Goal: Browse casually

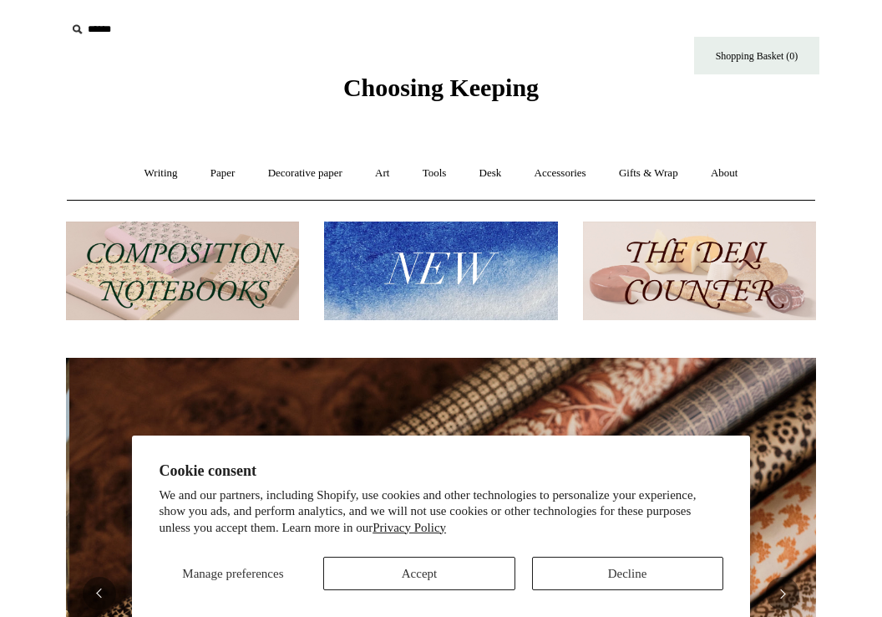
scroll to position [0, 1501]
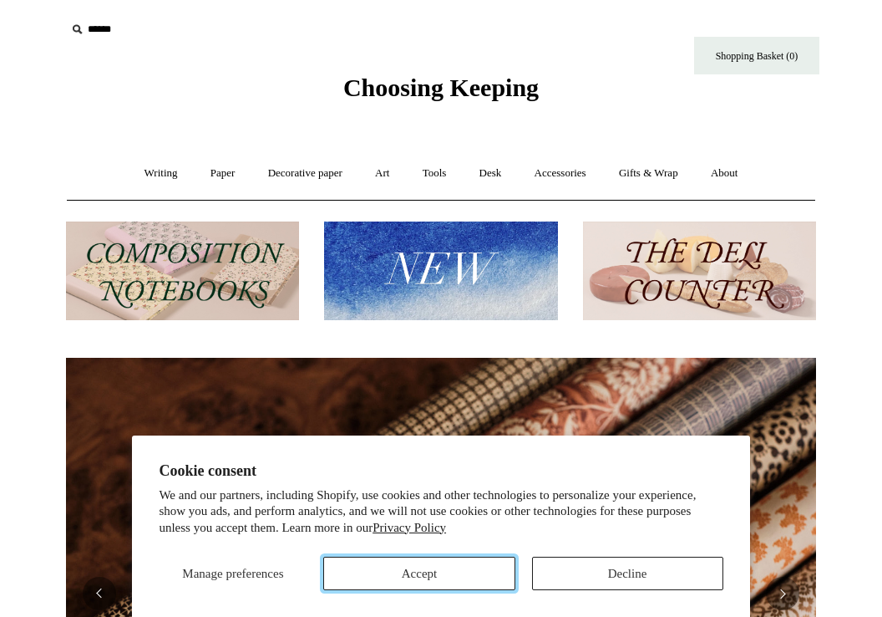
click at [406, 572] on button "Accept" at bounding box center [418, 573] width 191 height 33
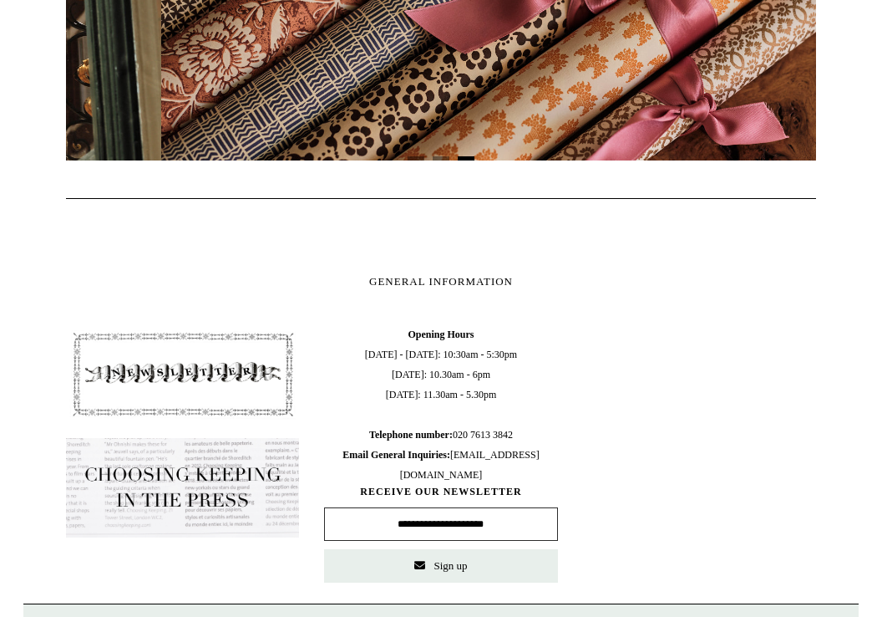
scroll to position [0, 1500]
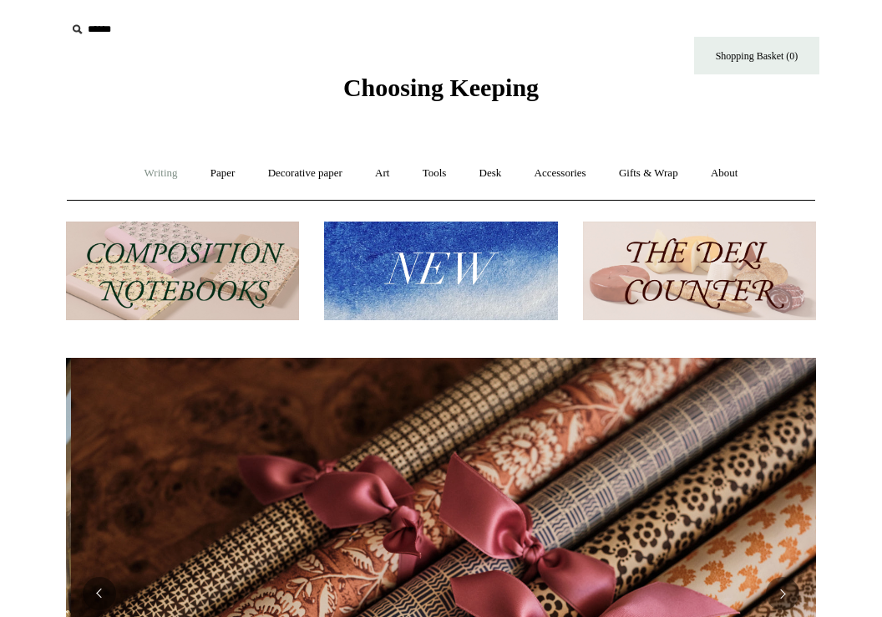
scroll to position [0, 1501]
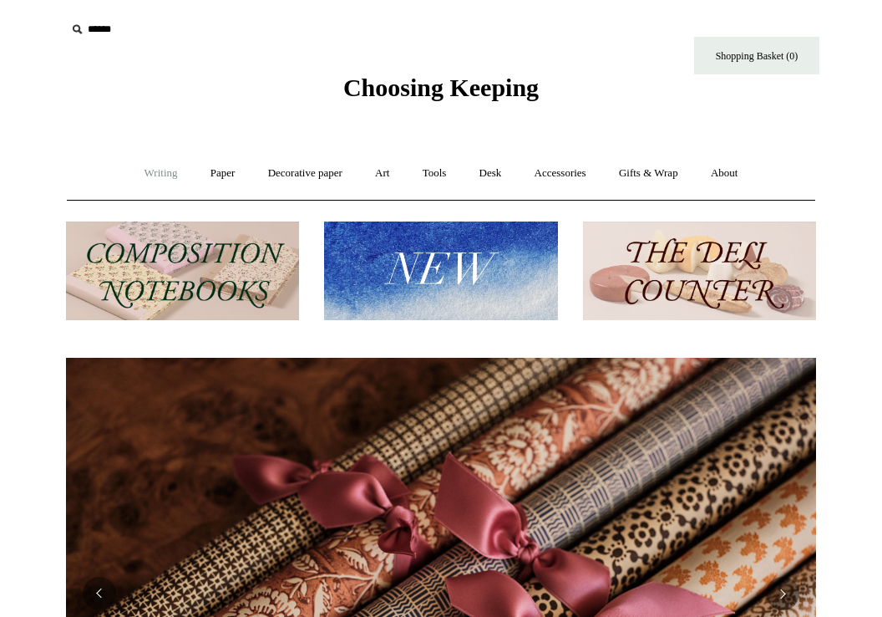
click at [155, 177] on link "Writing +" at bounding box center [162, 173] width 64 height 44
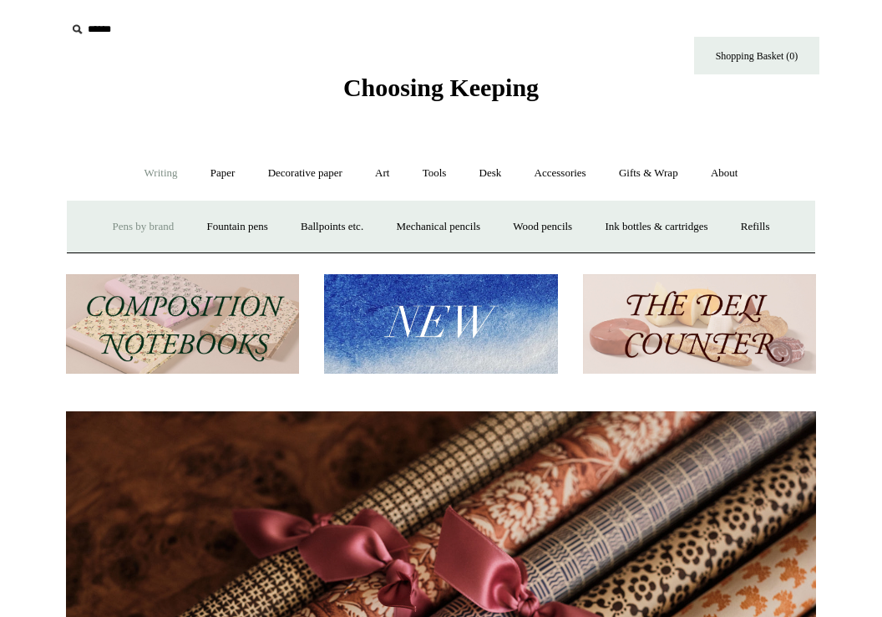
click at [141, 227] on link "Pens by brand +" at bounding box center [144, 227] width 92 height 44
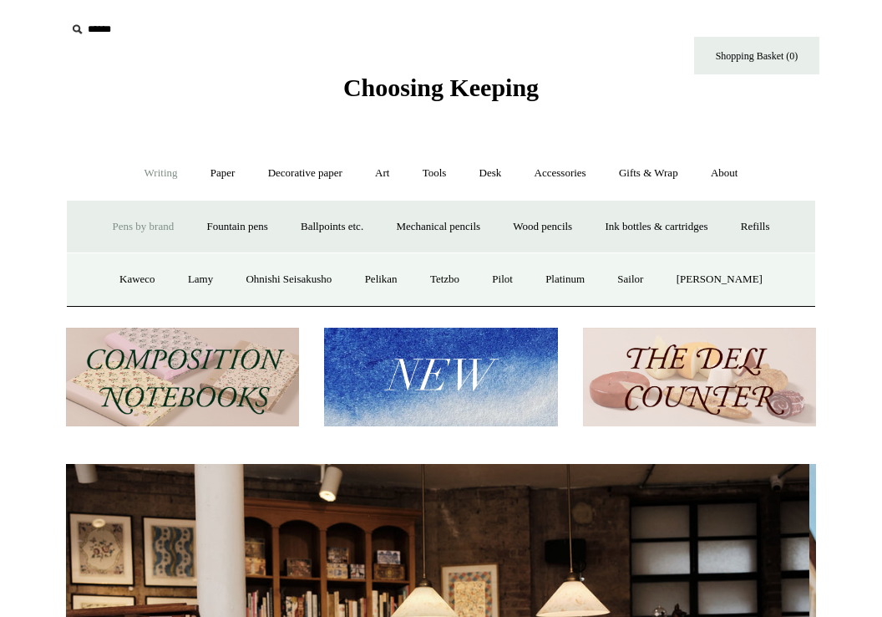
scroll to position [0, 0]
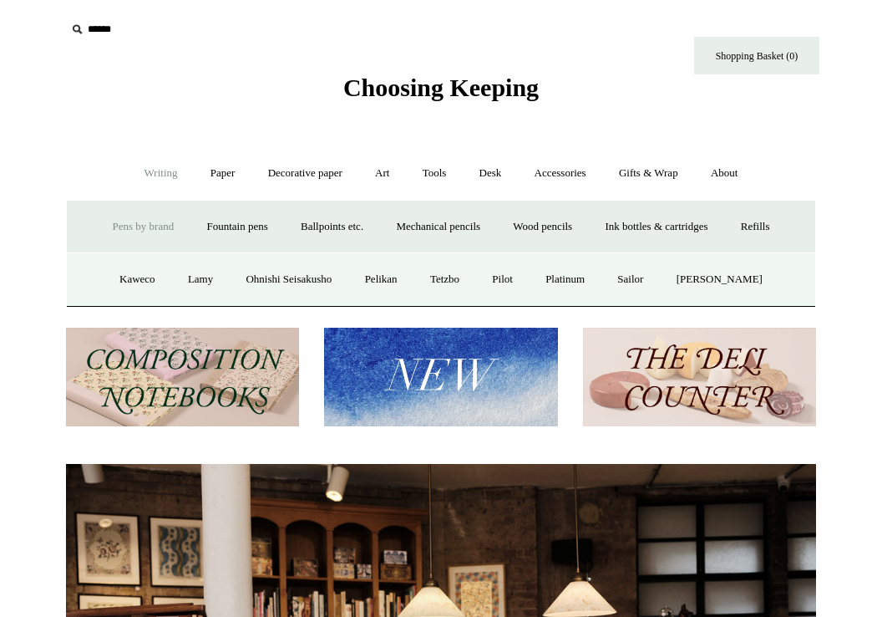
click at [138, 226] on link "Pens by brand -" at bounding box center [144, 227] width 92 height 44
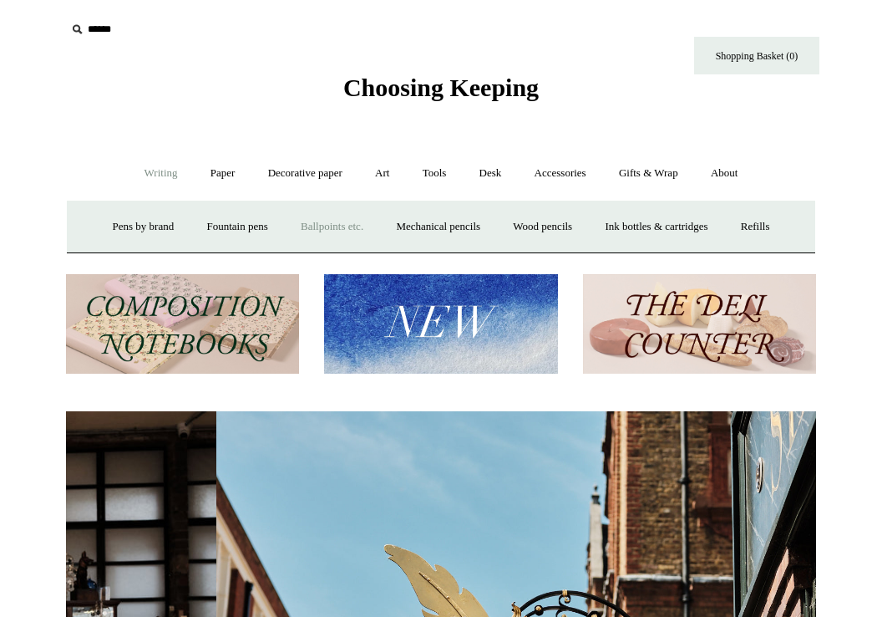
scroll to position [0, 750]
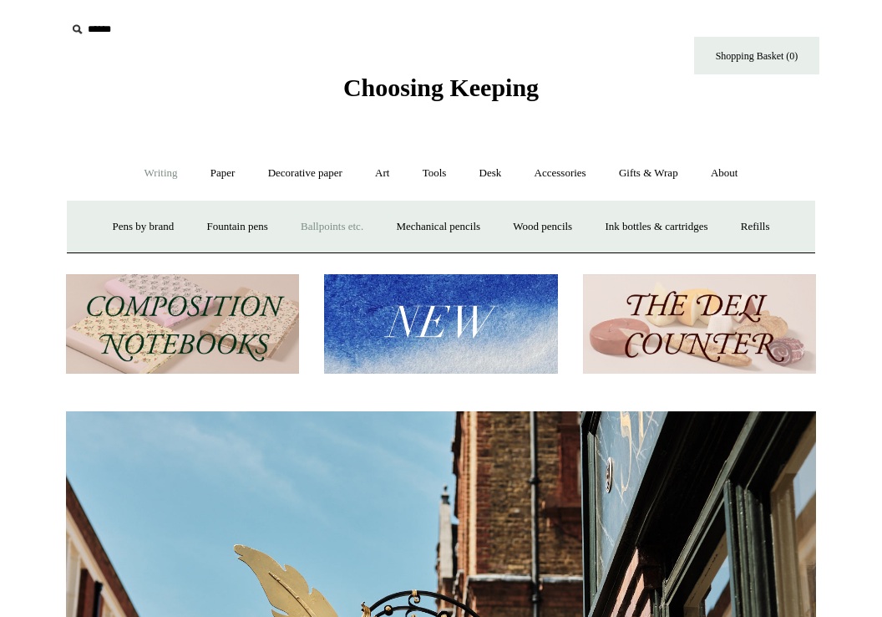
click at [319, 226] on link "Ballpoints etc. +" at bounding box center [332, 227] width 93 height 44
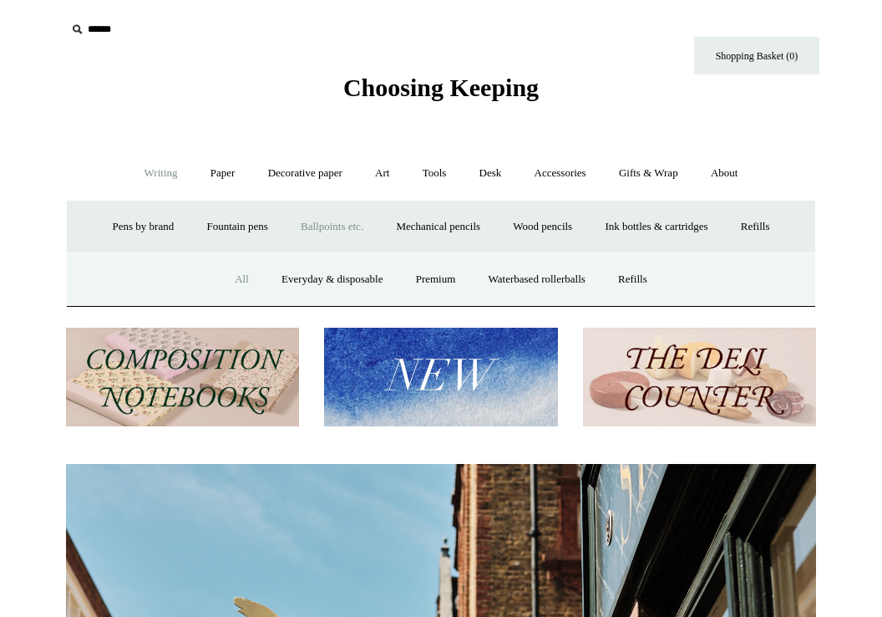
click at [227, 275] on link "All" at bounding box center [242, 279] width 44 height 44
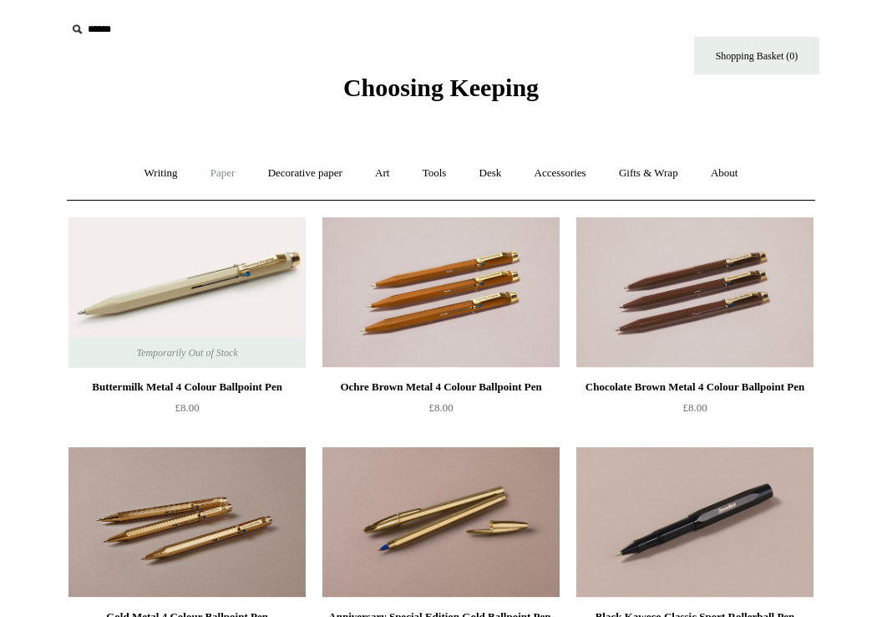
click at [214, 171] on link "Paper +" at bounding box center [223, 173] width 55 height 44
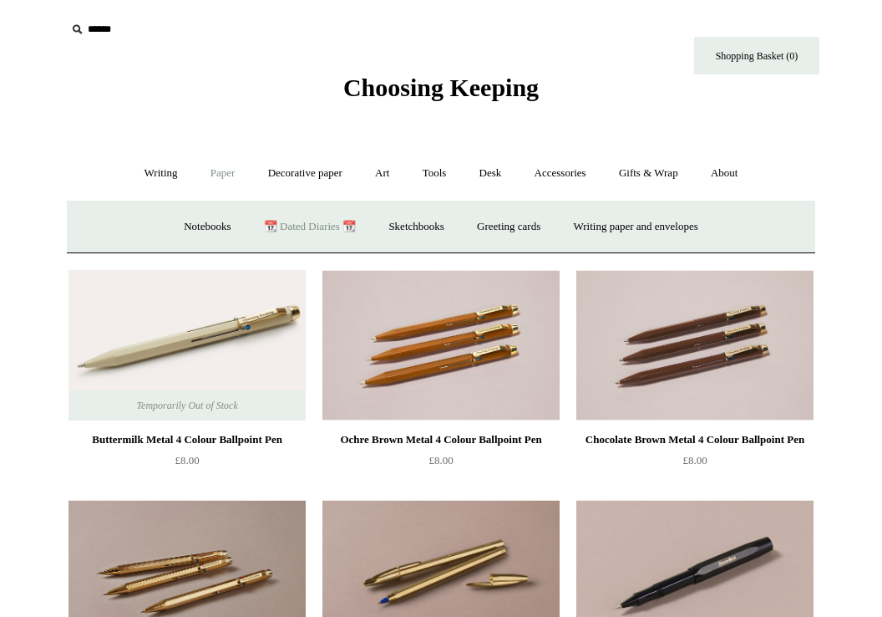
click at [266, 236] on link "📆 Dated Diaries 📆" at bounding box center [310, 227] width 122 height 44
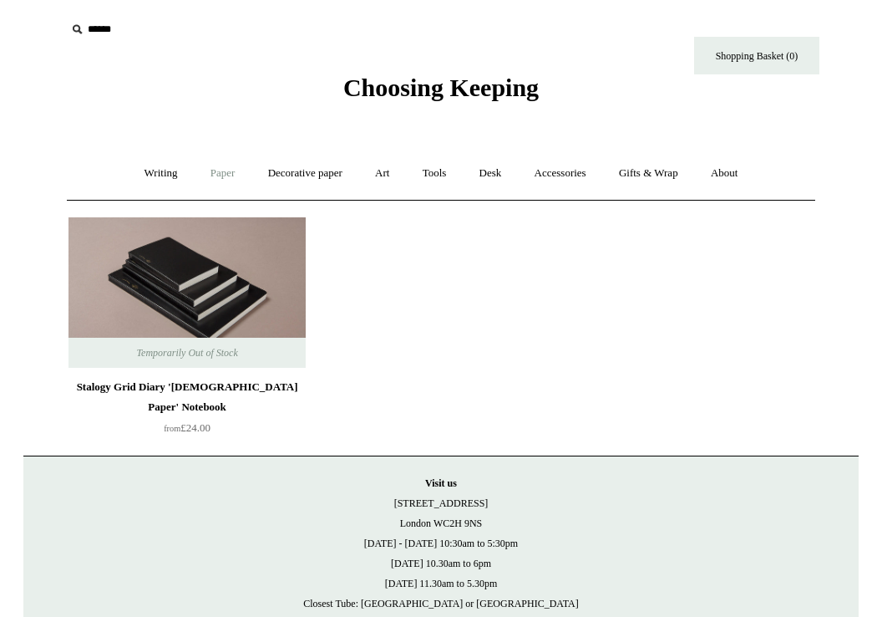
click at [196, 166] on link "Paper +" at bounding box center [223, 173] width 55 height 44
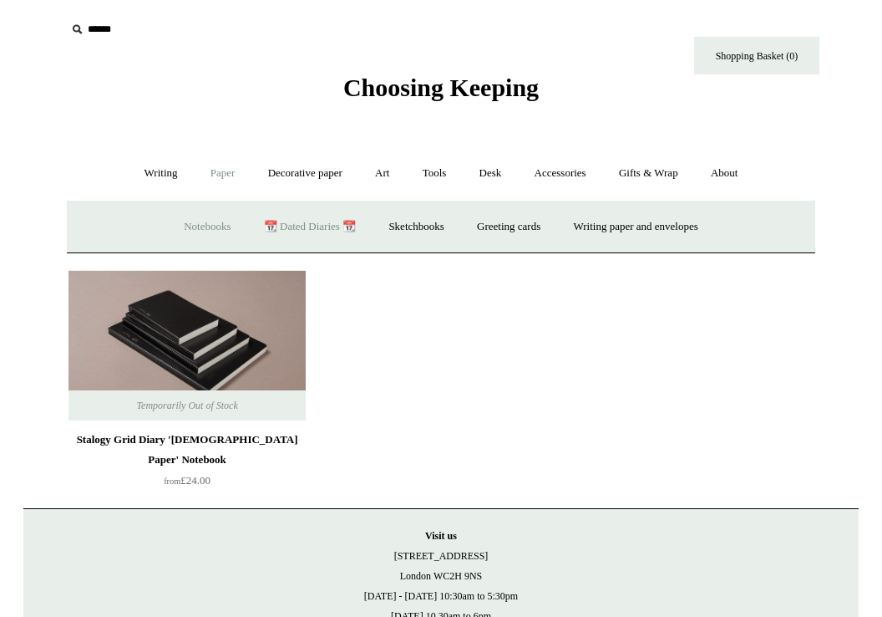
click at [191, 226] on link "Notebooks +" at bounding box center [207, 227] width 77 height 44
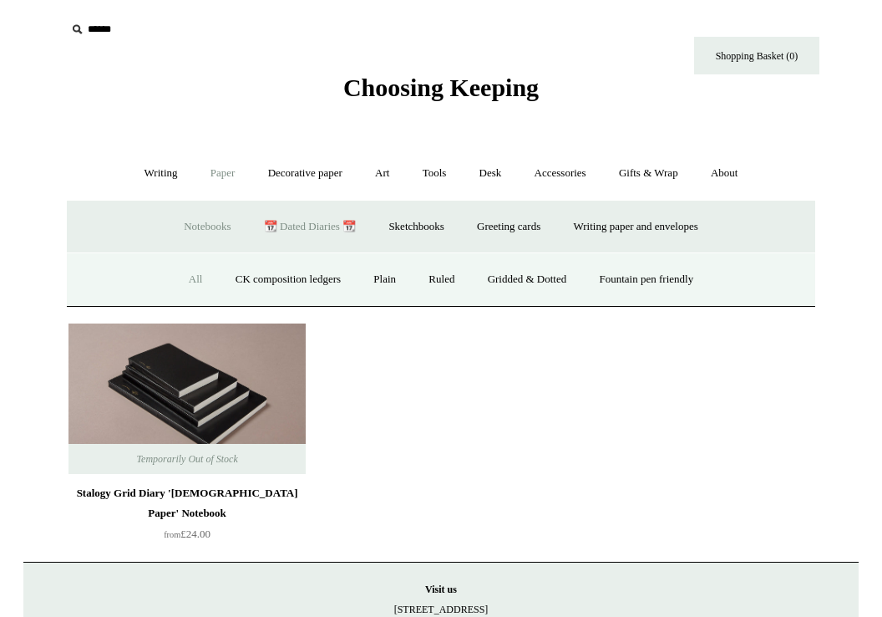
click at [175, 283] on link "All" at bounding box center [196, 279] width 44 height 44
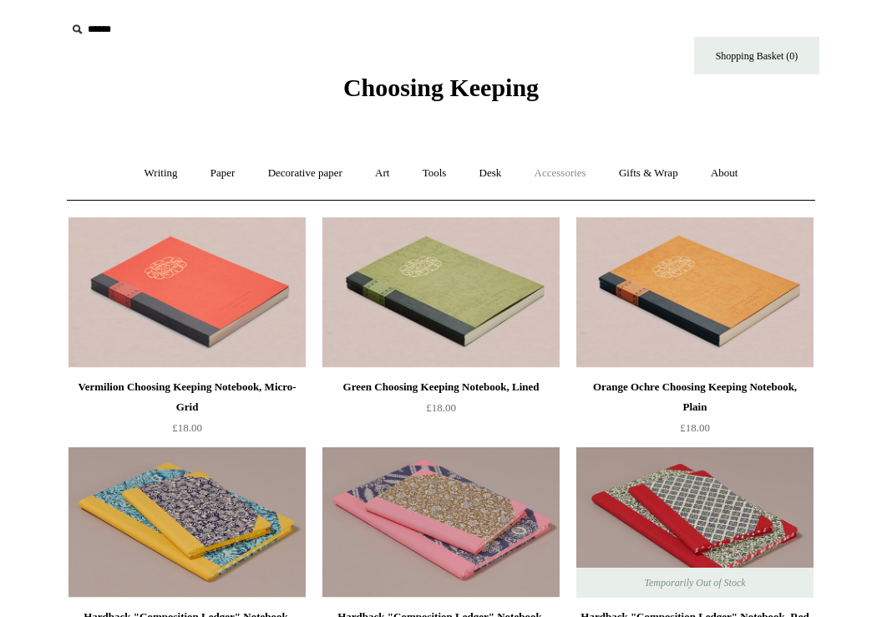
click at [587, 174] on link "Accessories +" at bounding box center [561, 173] width 82 height 44
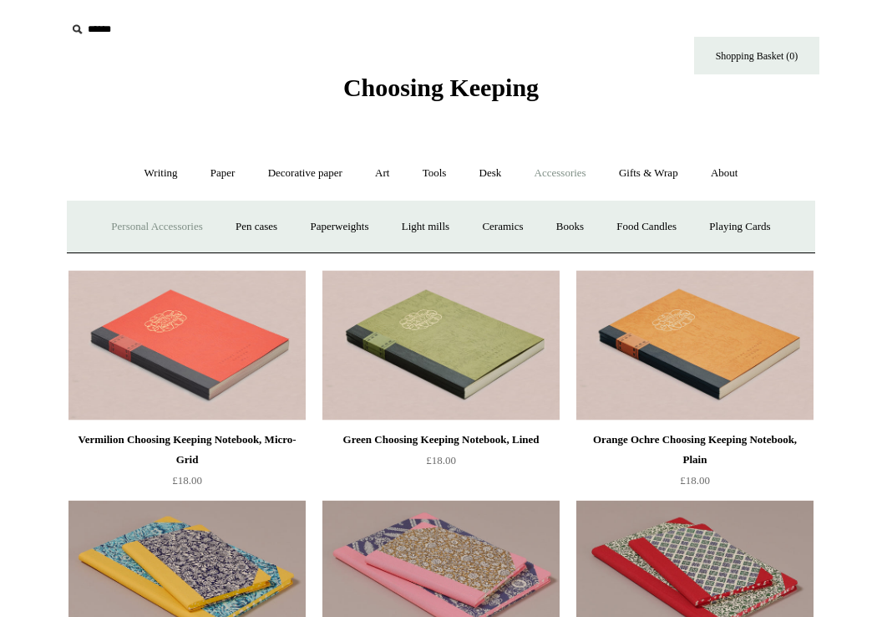
click at [125, 229] on link "Personal Accessories +" at bounding box center [156, 227] width 121 height 44
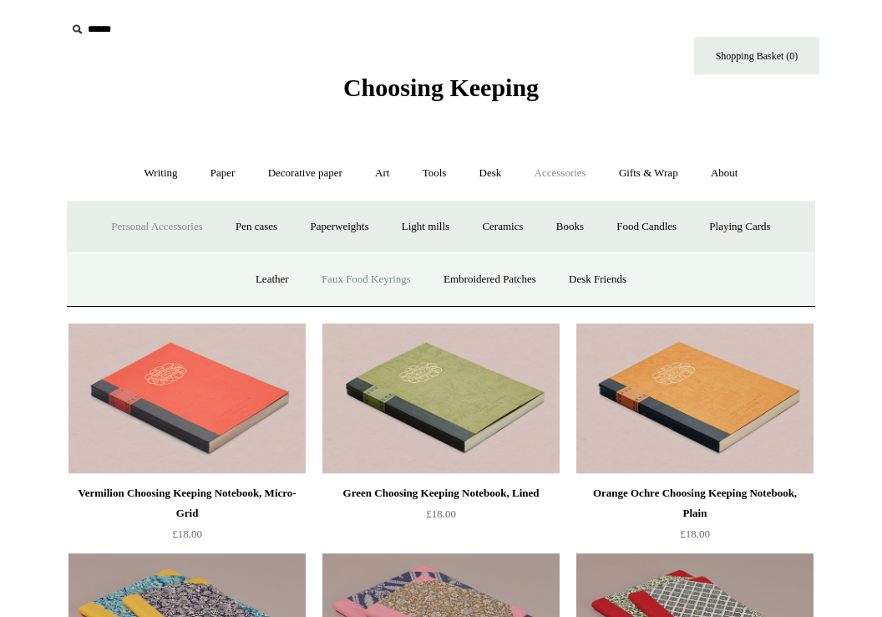
click at [347, 270] on link "Faux Food Keyrings" at bounding box center [366, 279] width 119 height 44
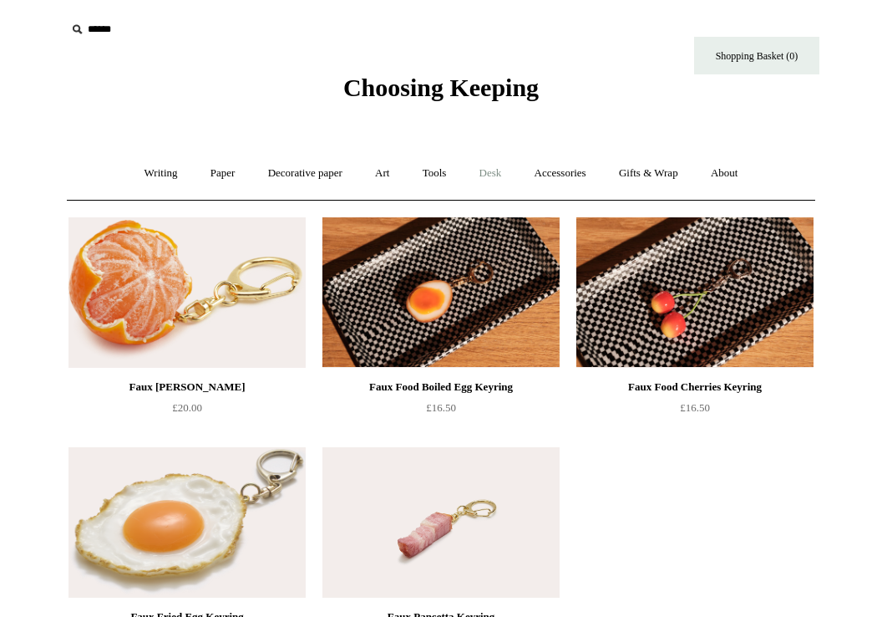
click at [498, 172] on link "Desk +" at bounding box center [491, 173] width 53 height 44
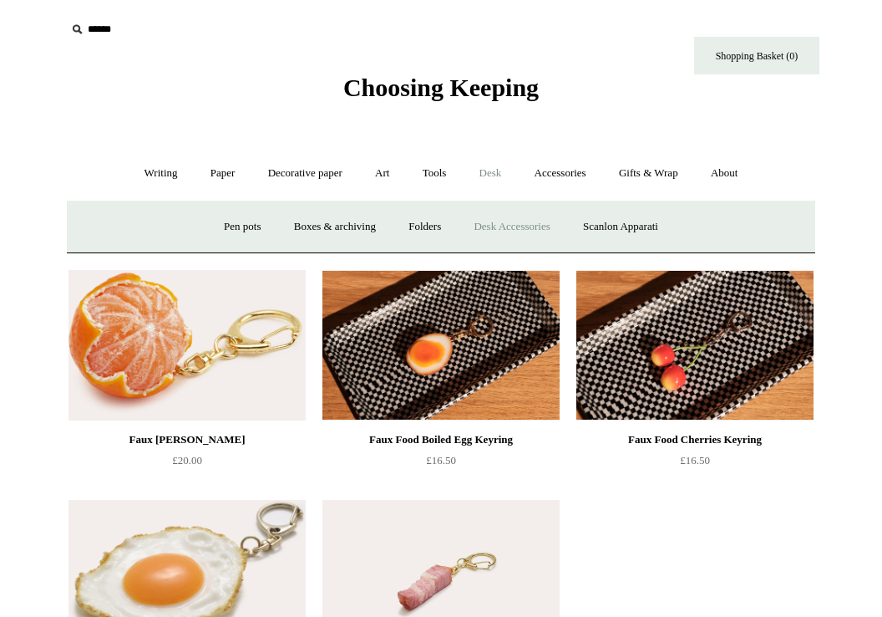
click at [498, 234] on link "Desk Accessories" at bounding box center [512, 227] width 106 height 44
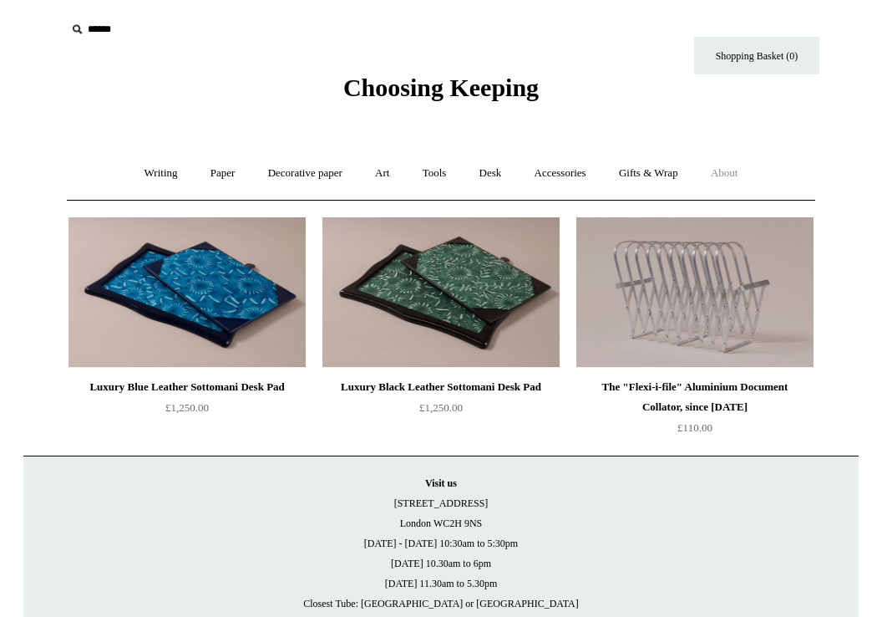
click at [749, 176] on link "About +" at bounding box center [725, 173] width 58 height 44
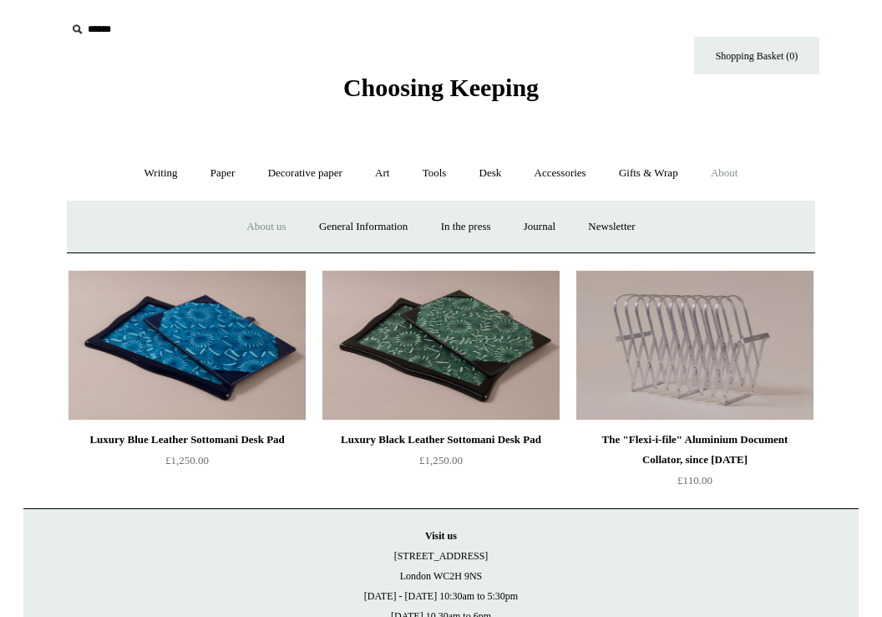
click at [259, 231] on link "About us" at bounding box center [265, 227] width 69 height 44
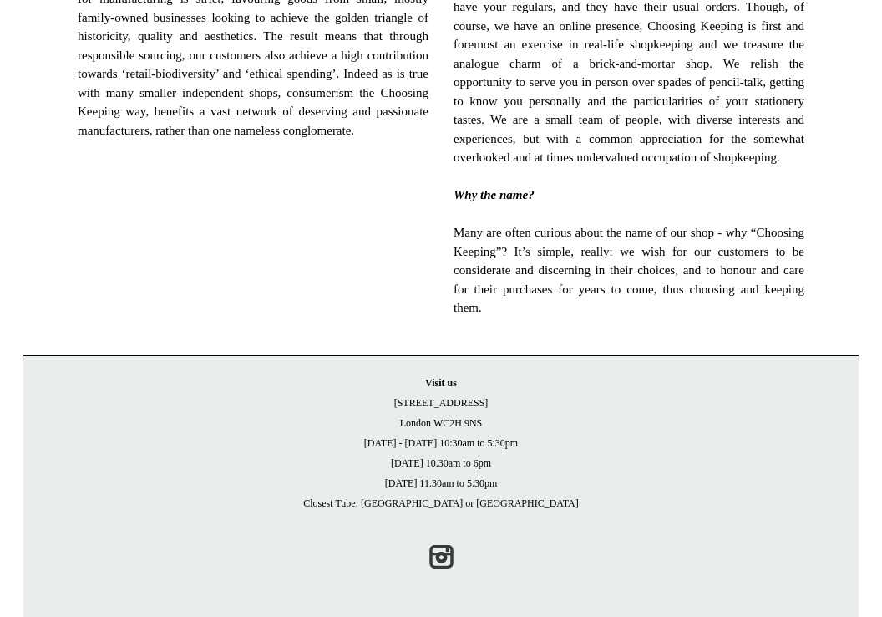
scroll to position [1178, 0]
click at [435, 554] on link "Instagram" at bounding box center [441, 556] width 37 height 37
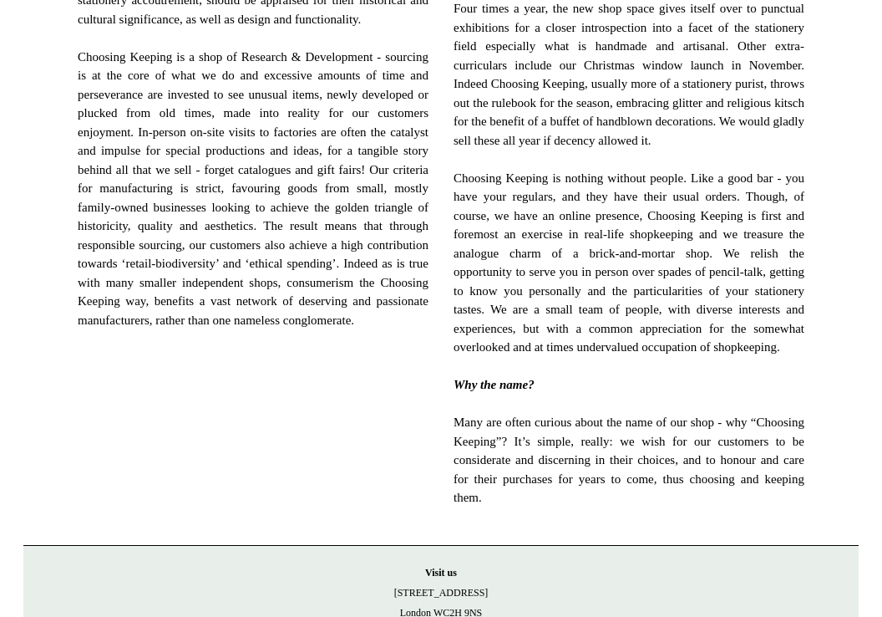
scroll to position [265, 0]
